Goal: Transaction & Acquisition: Obtain resource

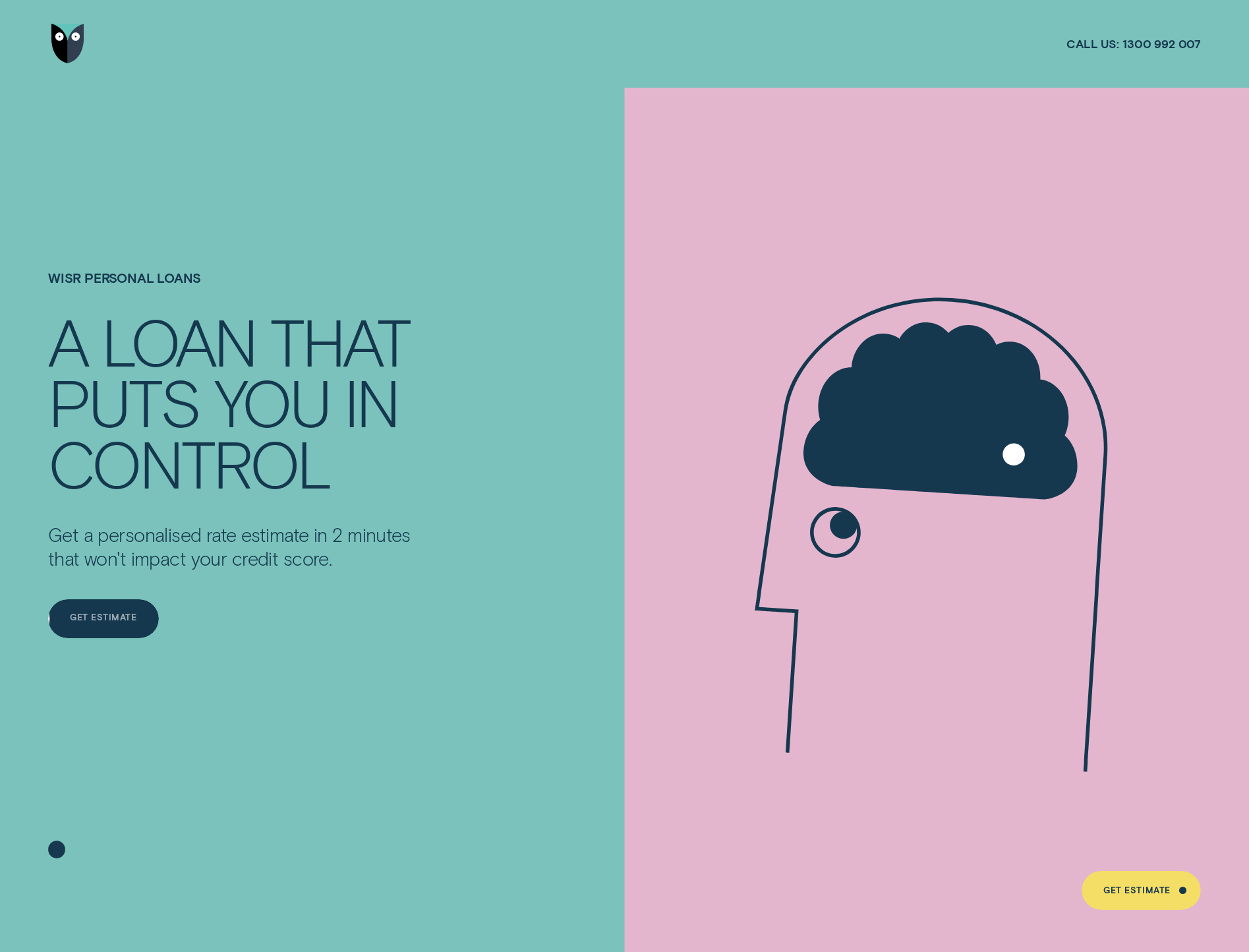
click at [108, 623] on div "Get Estimate" at bounding box center [103, 621] width 67 height 8
click at [104, 618] on div "Get Estimate" at bounding box center [103, 619] width 67 height 8
